Goal: Use online tool/utility: Use online tool/utility

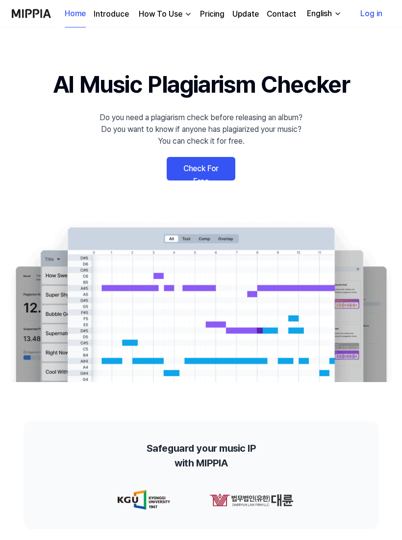
click at [219, 170] on link "Check For Free" at bounding box center [201, 169] width 69 height 24
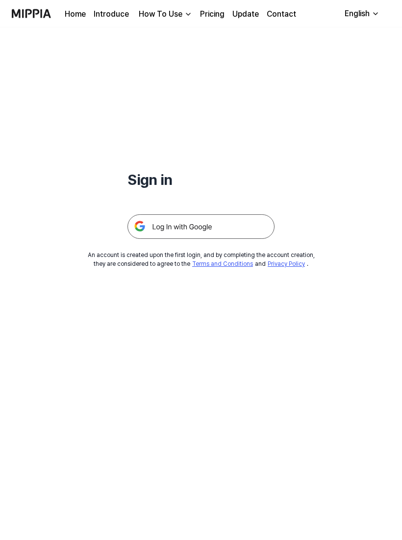
click at [224, 228] on img at bounding box center [200, 226] width 147 height 25
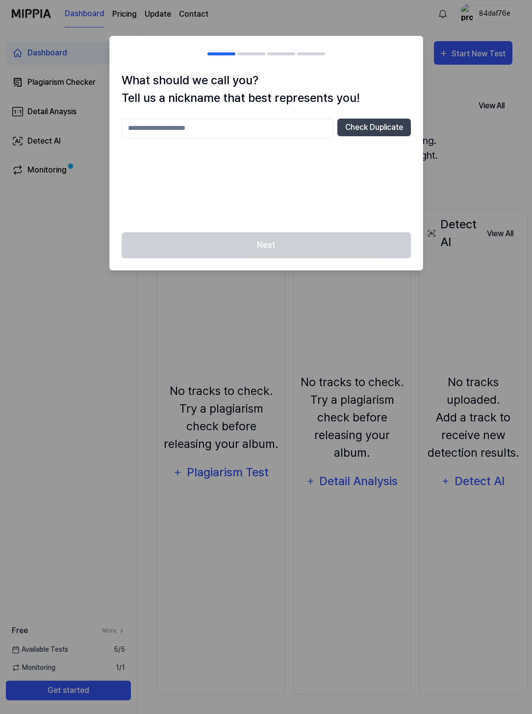
click at [300, 128] on input "text" at bounding box center [228, 129] width 212 height 20
type input "*****"
click at [320, 242] on div "Next" at bounding box center [266, 251] width 313 height 38
click at [318, 253] on div "Next" at bounding box center [266, 251] width 313 height 38
click at [387, 131] on button "Check Duplicate" at bounding box center [374, 128] width 74 height 18
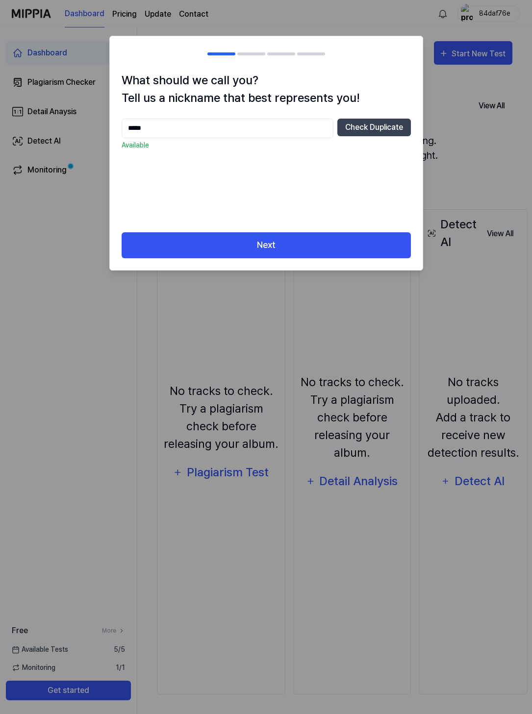
click at [387, 133] on button "Check Duplicate" at bounding box center [374, 128] width 74 height 18
click at [341, 246] on button "Next" at bounding box center [266, 245] width 289 height 26
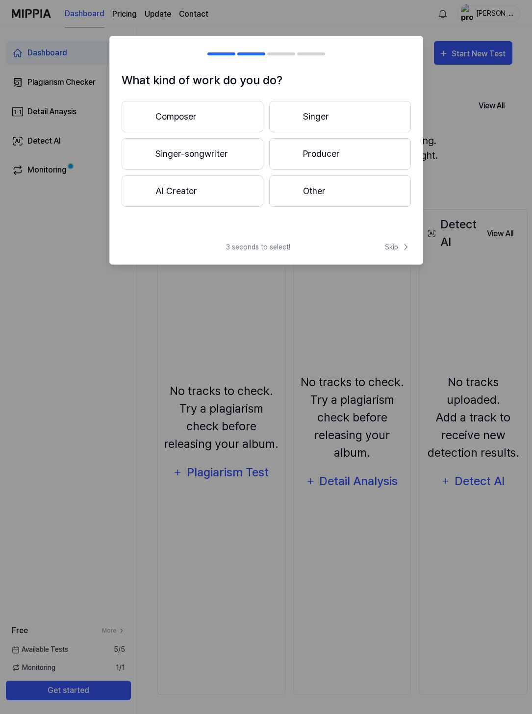
click at [365, 189] on button "Other" at bounding box center [340, 190] width 142 height 31
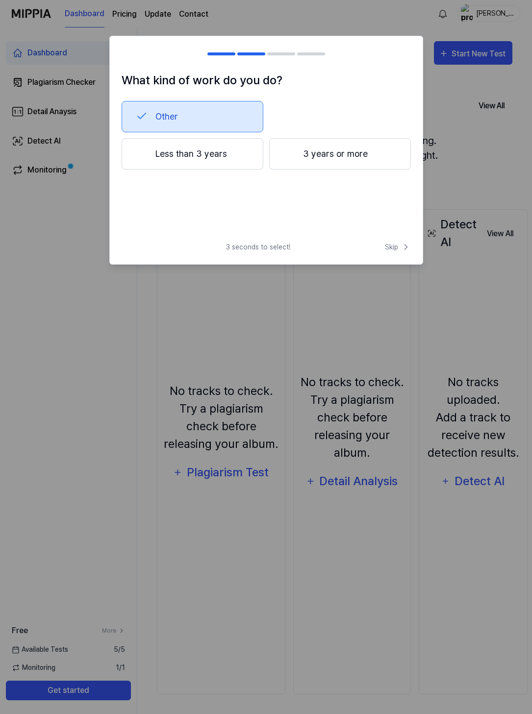
click at [398, 250] on span "Skip" at bounding box center [398, 247] width 26 height 10
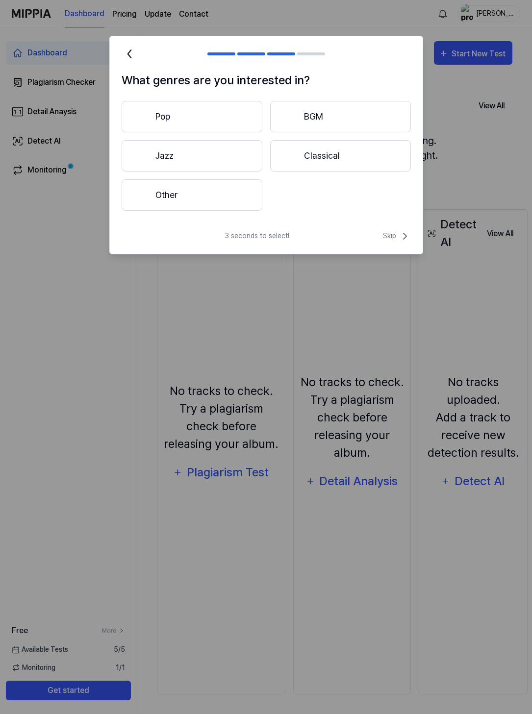
click at [397, 241] on span "Skip" at bounding box center [397, 236] width 28 height 12
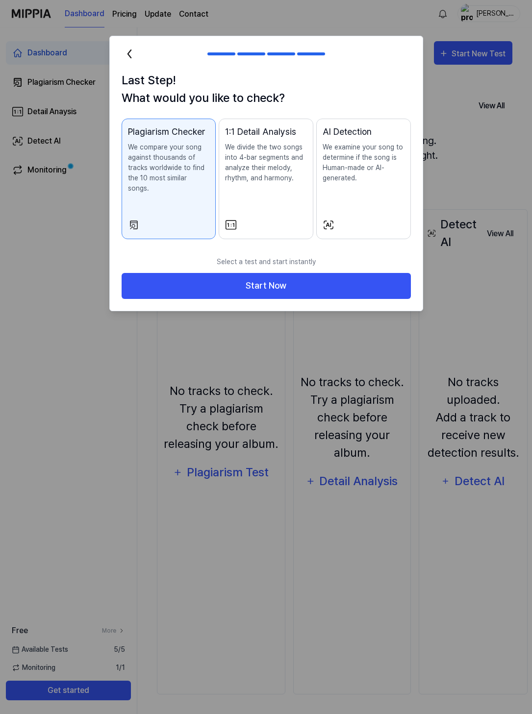
click at [303, 281] on button "Start Now" at bounding box center [266, 286] width 289 height 26
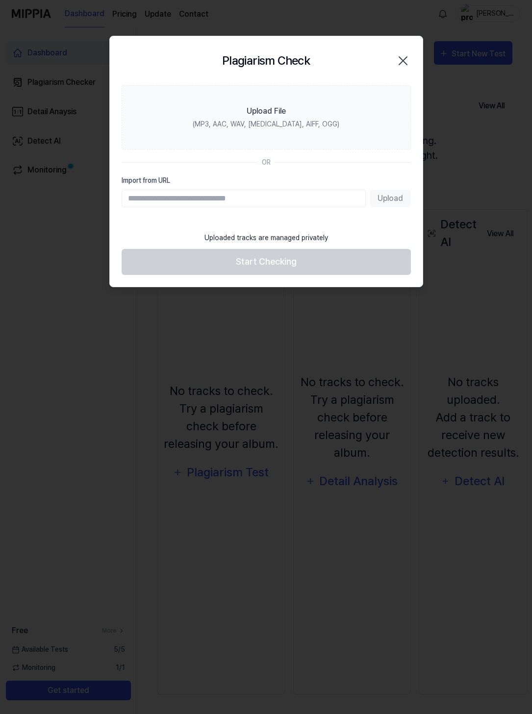
click at [399, 59] on icon "button" at bounding box center [403, 61] width 16 height 16
